Goal: Transaction & Acquisition: Book appointment/travel/reservation

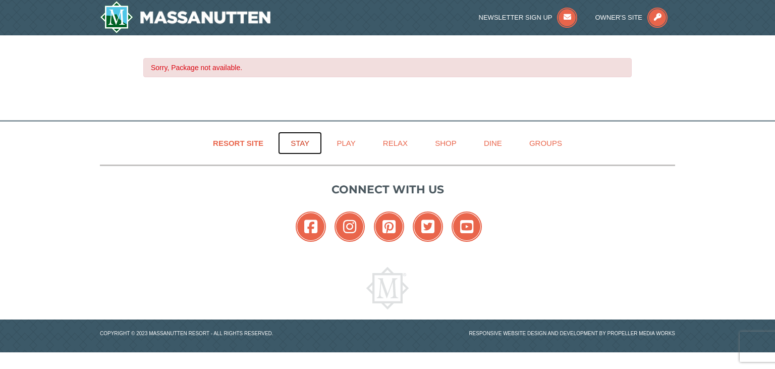
click at [304, 142] on link "Stay" at bounding box center [300, 143] width 44 height 23
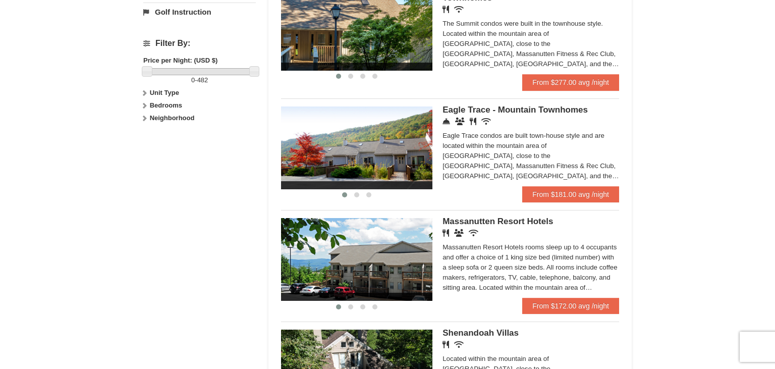
scroll to position [479, 0]
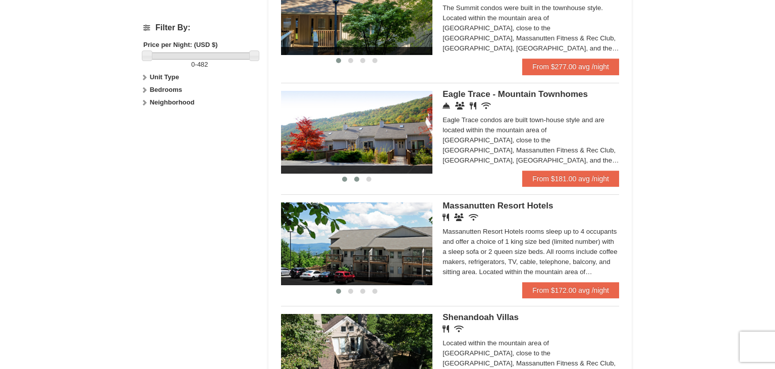
click at [356, 180] on span at bounding box center [356, 179] width 5 height 5
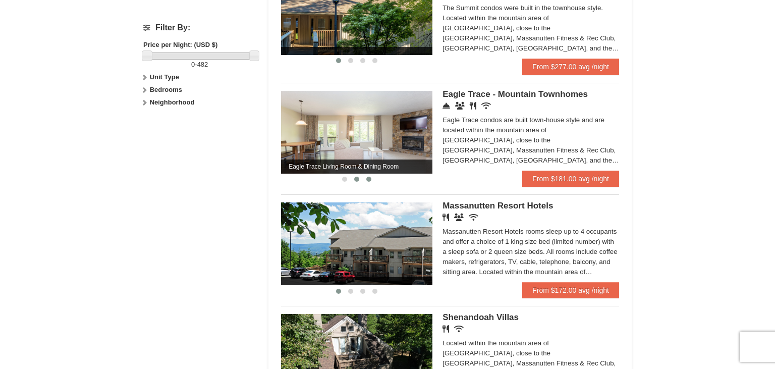
click at [369, 180] on span at bounding box center [368, 179] width 5 height 5
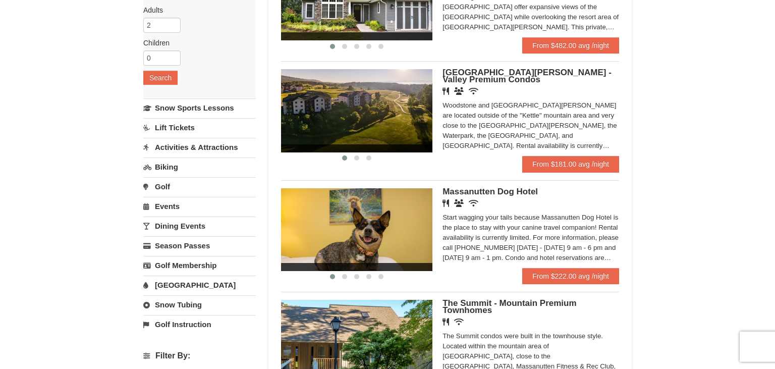
scroll to position [106, 0]
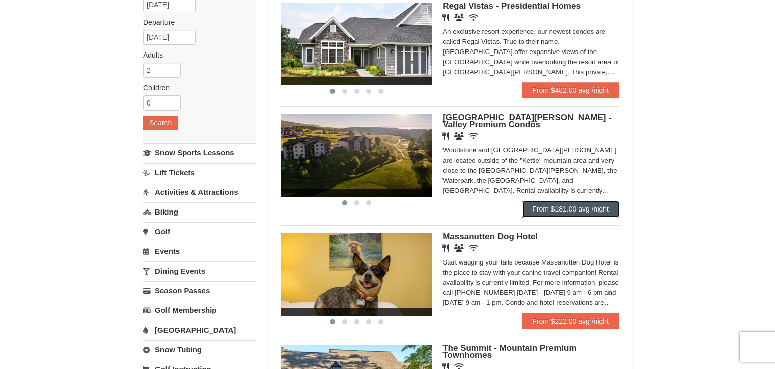
click at [574, 211] on link "From $181.00 avg /night" at bounding box center [570, 209] width 97 height 16
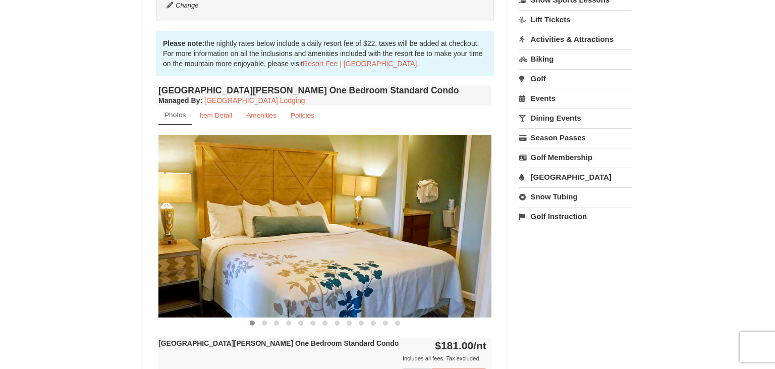
scroll to position [266, 0]
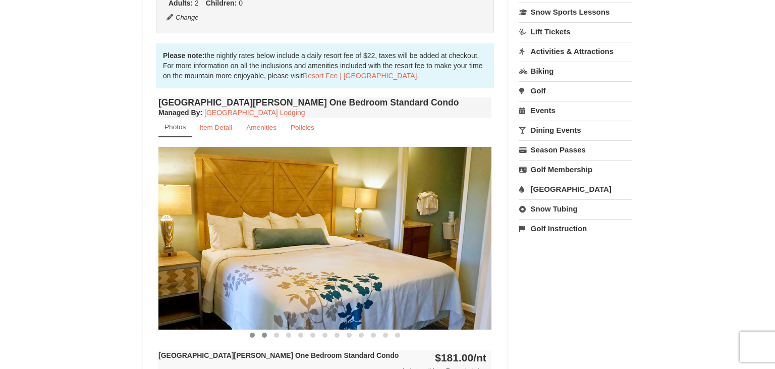
click at [264, 334] on span at bounding box center [264, 334] width 5 height 5
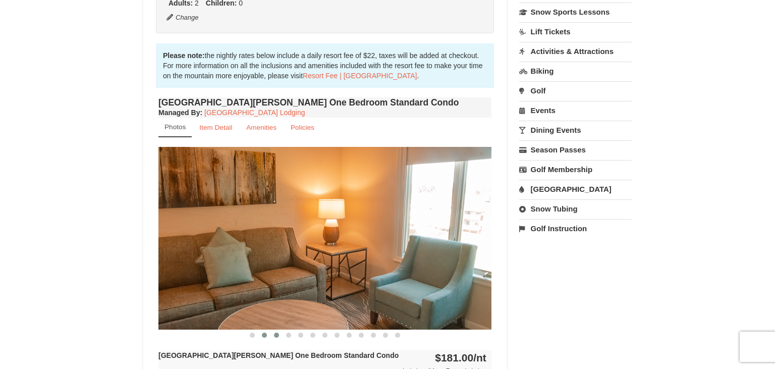
click at [277, 333] on span at bounding box center [276, 334] width 5 height 5
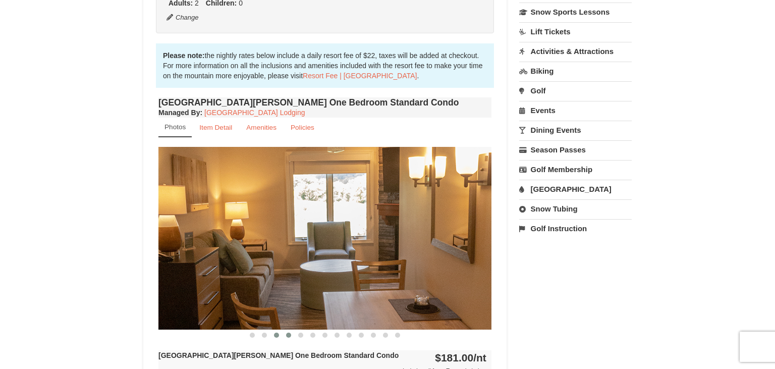
click at [289, 333] on span at bounding box center [288, 334] width 5 height 5
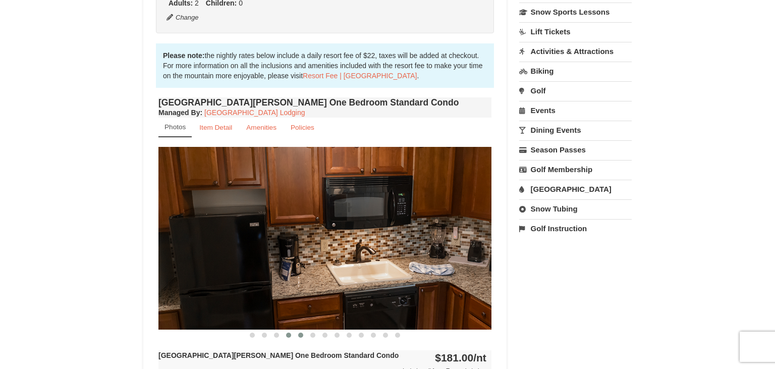
click at [302, 334] on span at bounding box center [300, 334] width 5 height 5
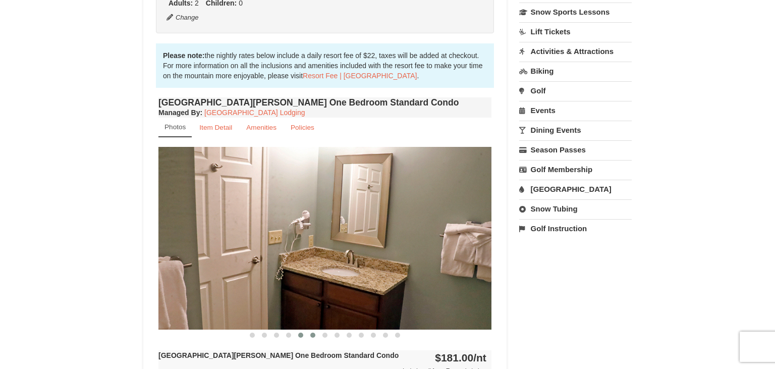
click at [313, 333] on span at bounding box center [312, 334] width 5 height 5
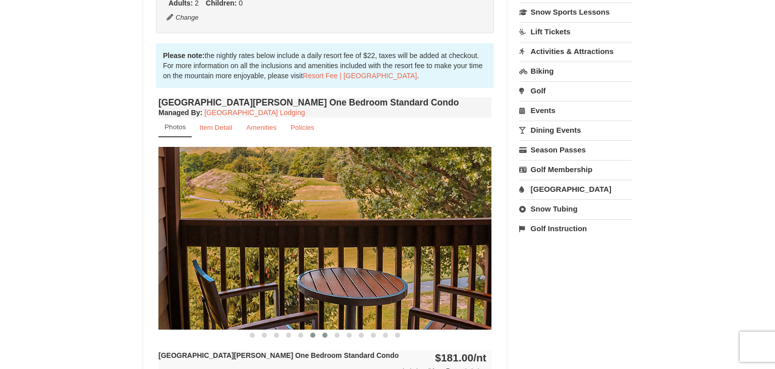
click at [322, 334] on button at bounding box center [325, 335] width 12 height 10
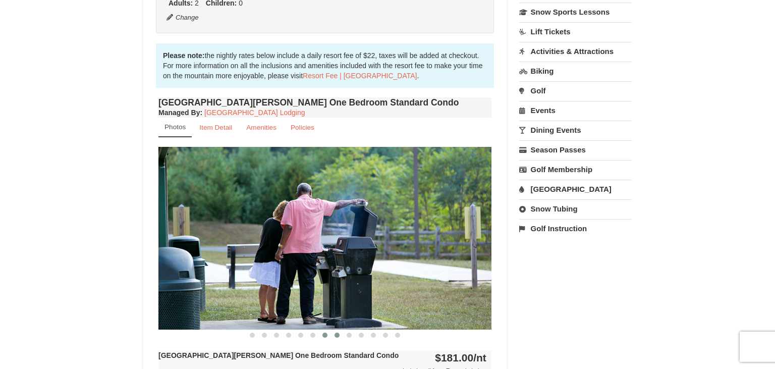
click at [338, 333] on span at bounding box center [336, 334] width 5 height 5
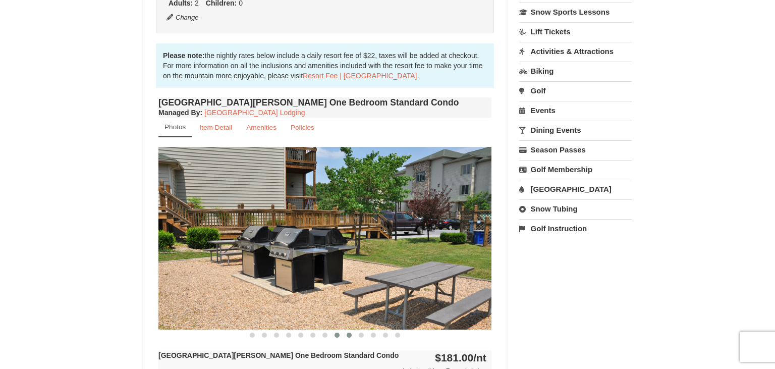
click at [350, 334] on span at bounding box center [348, 334] width 5 height 5
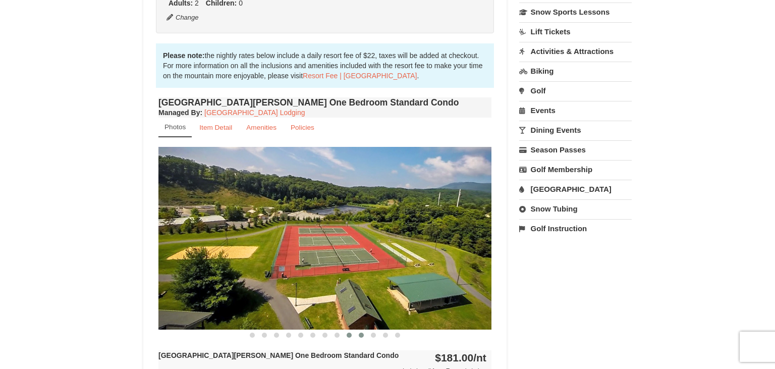
click at [361, 335] on span at bounding box center [361, 334] width 5 height 5
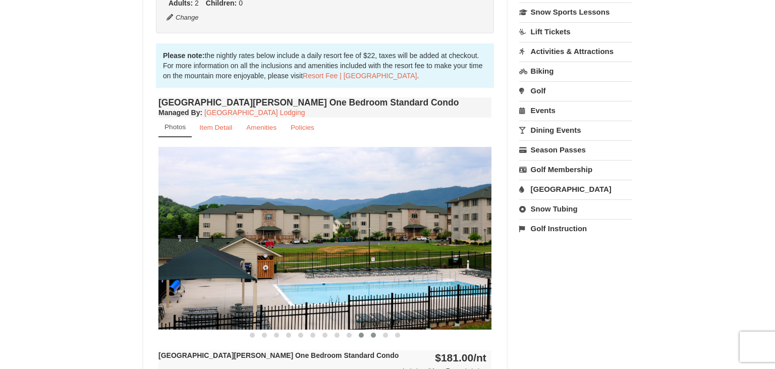
click at [375, 334] on span at bounding box center [373, 334] width 5 height 5
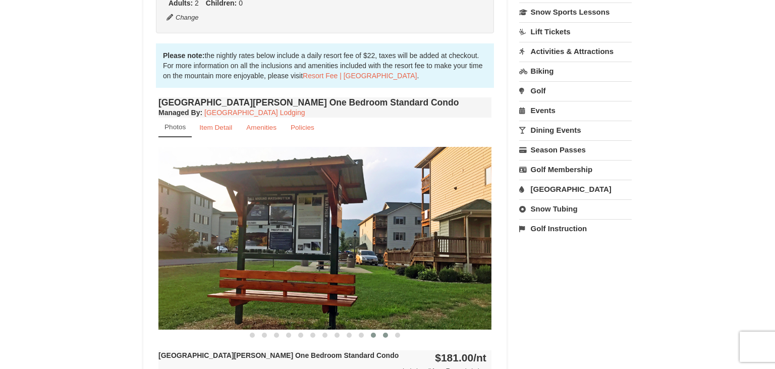
click at [384, 334] on span at bounding box center [385, 334] width 5 height 5
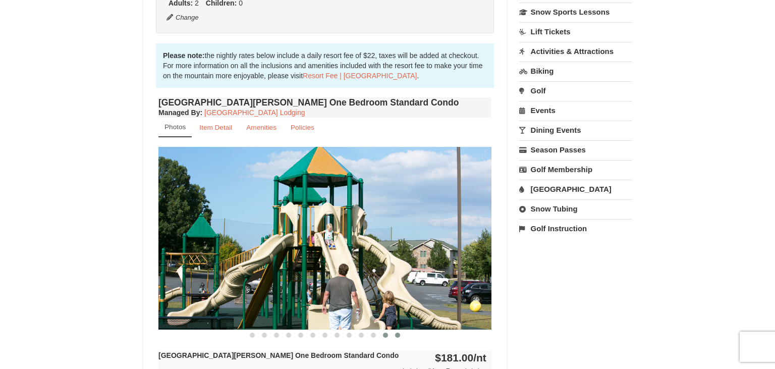
click at [398, 335] on span at bounding box center [397, 334] width 5 height 5
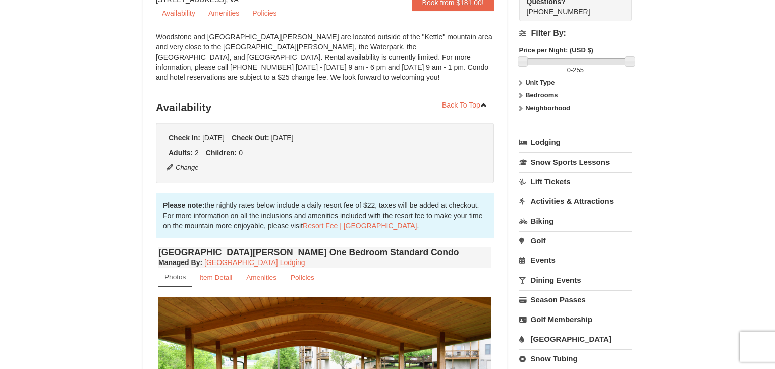
scroll to position [106, 0]
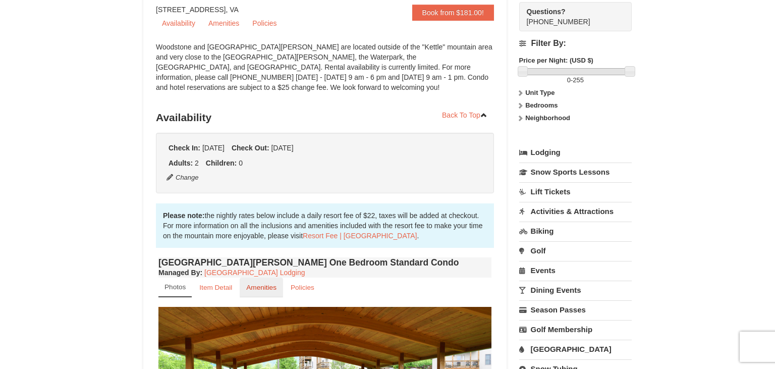
click at [266, 288] on small "Amenities" at bounding box center [261, 287] width 30 height 8
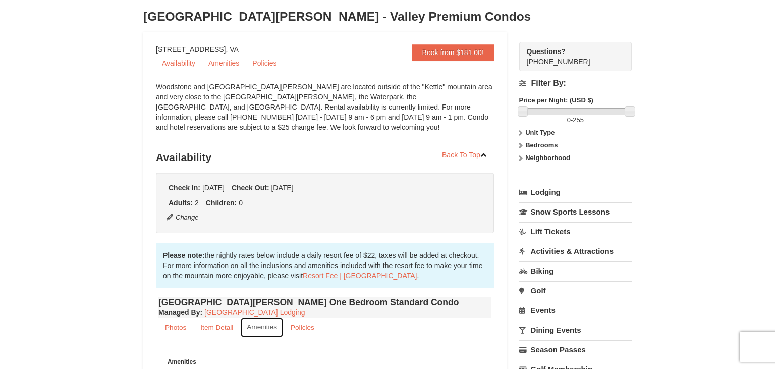
scroll to position [0, 0]
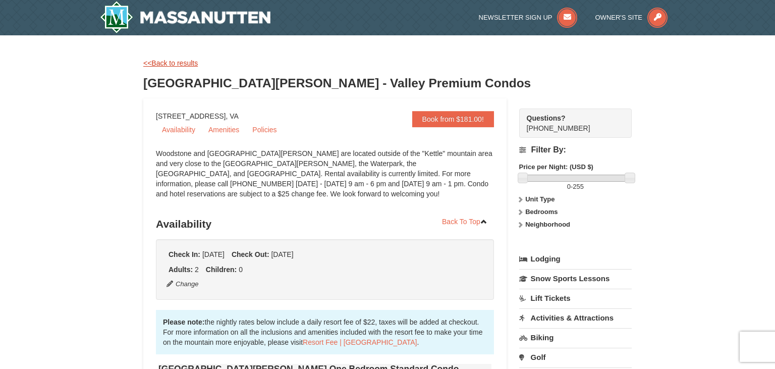
click at [167, 64] on link "<<Back to results" at bounding box center [170, 63] width 54 height 8
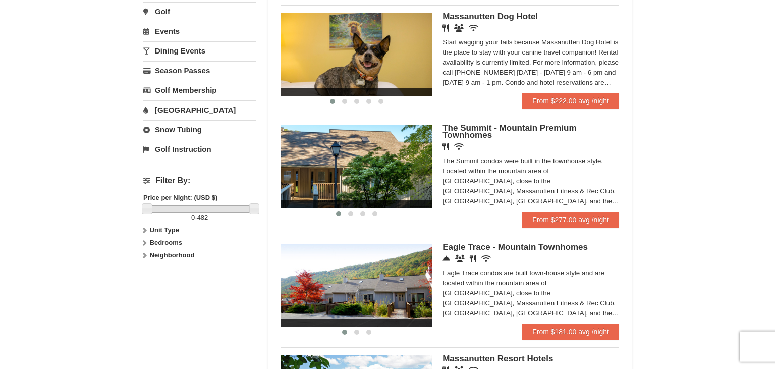
scroll to position [373, 0]
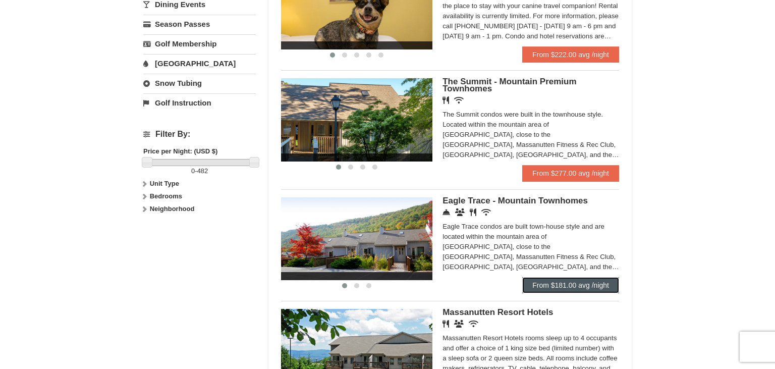
click at [556, 285] on link "From $181.00 avg /night" at bounding box center [570, 285] width 97 height 16
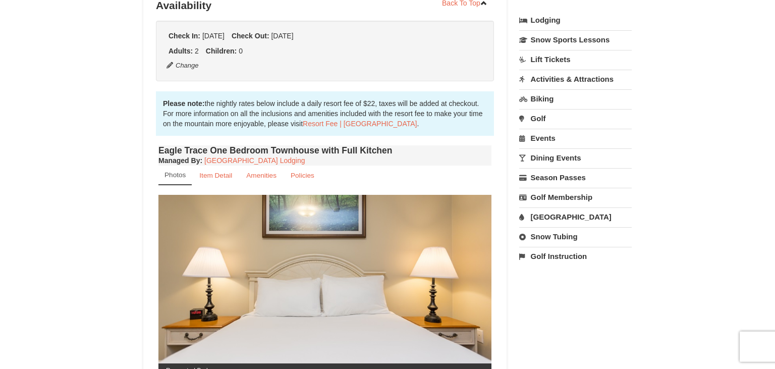
scroll to position [266, 0]
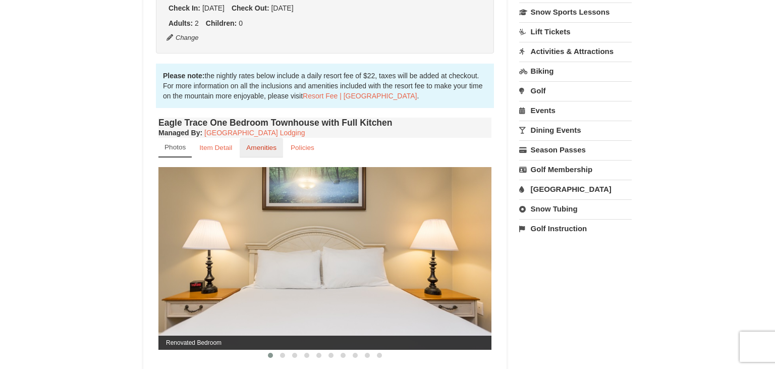
click at [262, 144] on small "Amenities" at bounding box center [261, 148] width 30 height 8
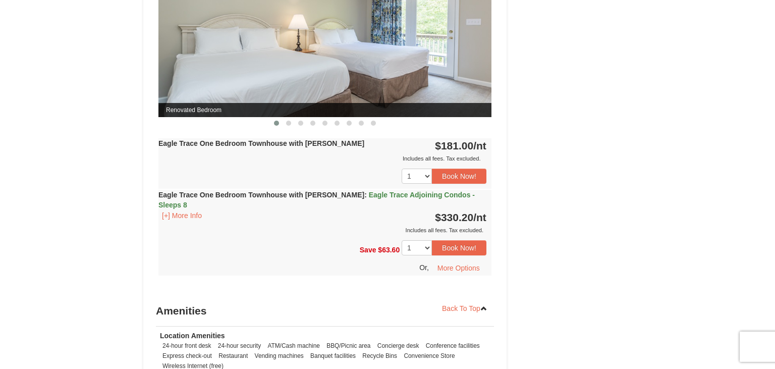
scroll to position [852, 0]
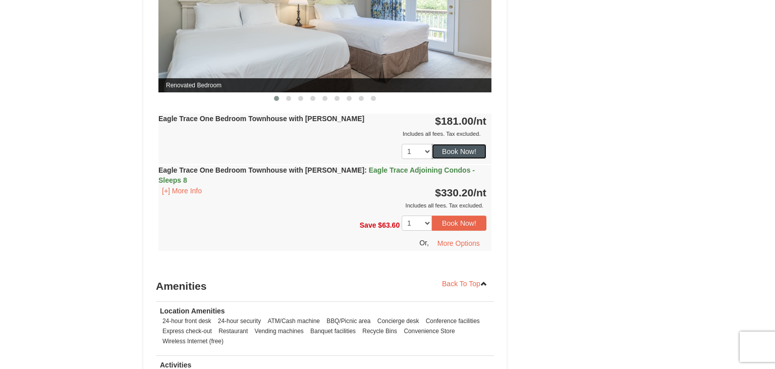
click at [450, 146] on button "Book Now!" at bounding box center [459, 151] width 54 height 15
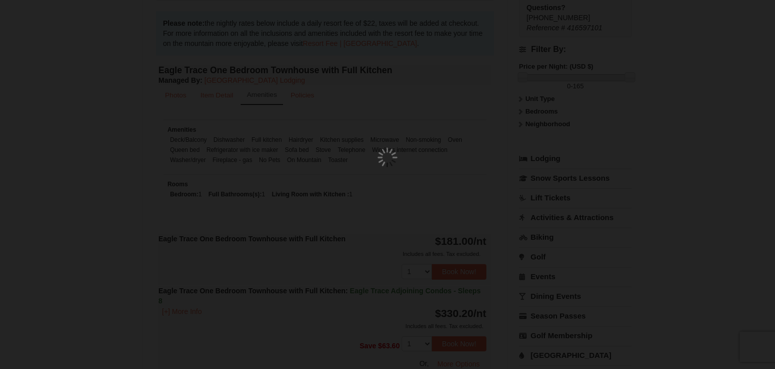
scroll to position [98, 0]
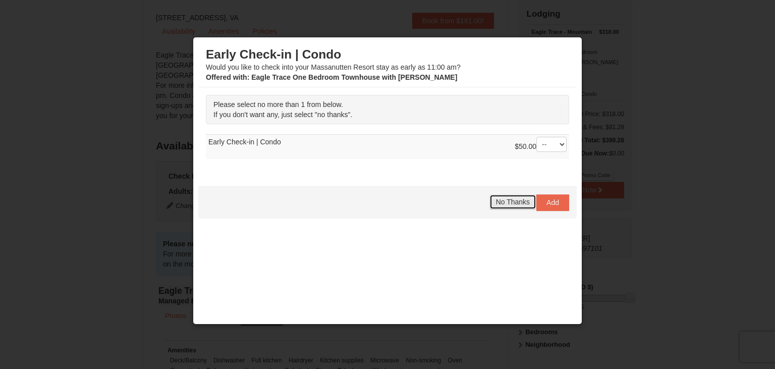
click at [513, 203] on span "No Thanks" at bounding box center [513, 202] width 34 height 8
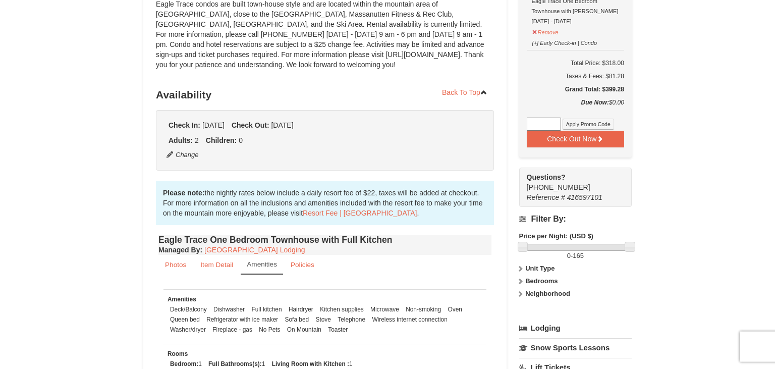
scroll to position [0, 0]
